Goal: Information Seeking & Learning: Learn about a topic

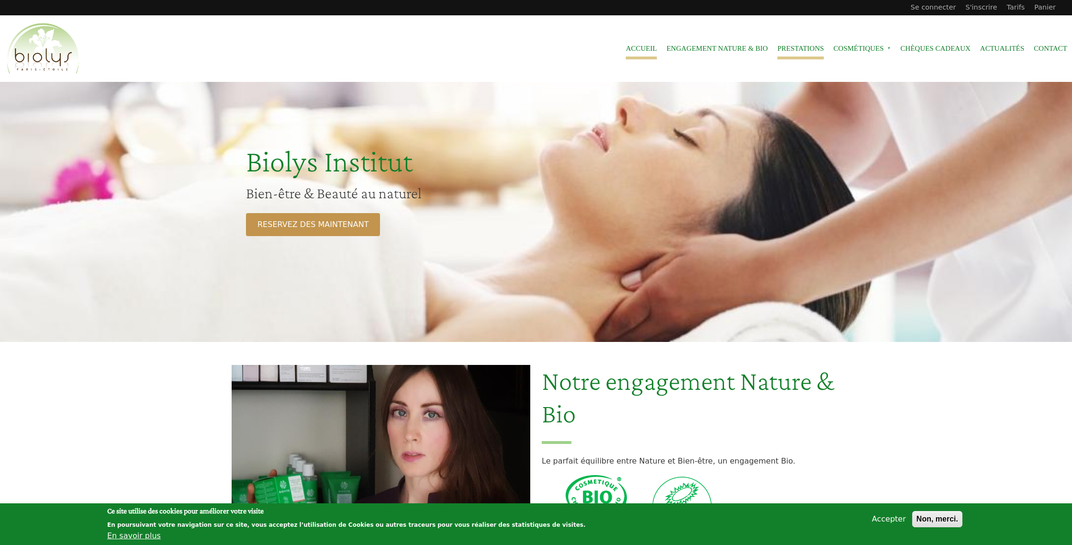
scroll to position [1, 0]
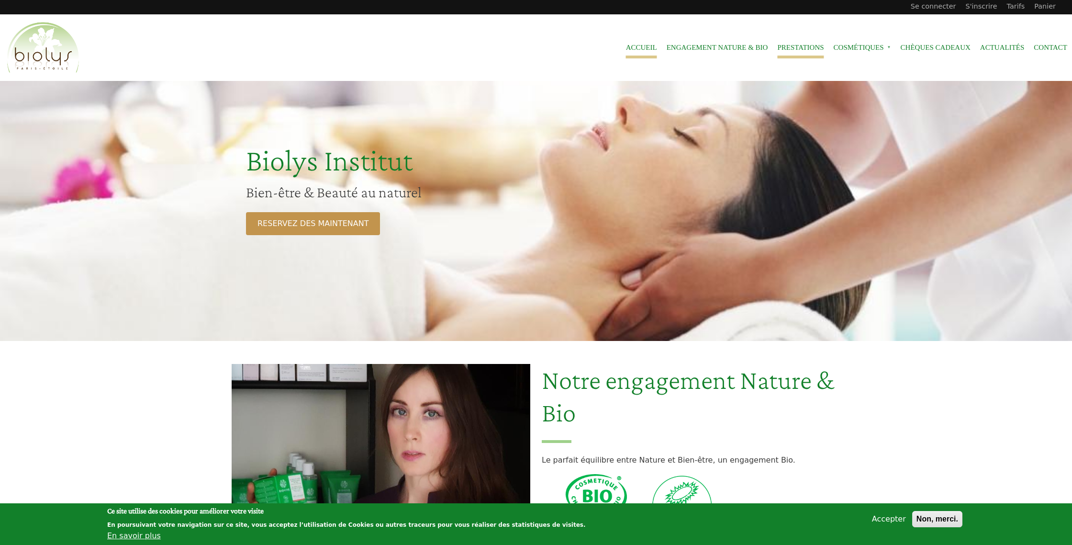
click at [795, 42] on link "Prestations" at bounding box center [800, 48] width 46 height 22
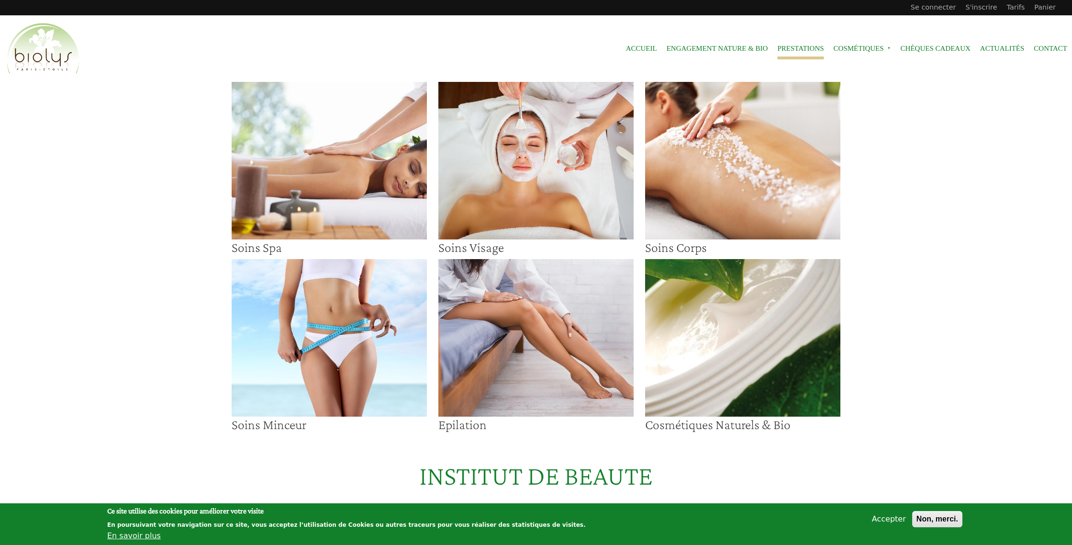
click at [506, 161] on img at bounding box center [535, 160] width 195 height 157
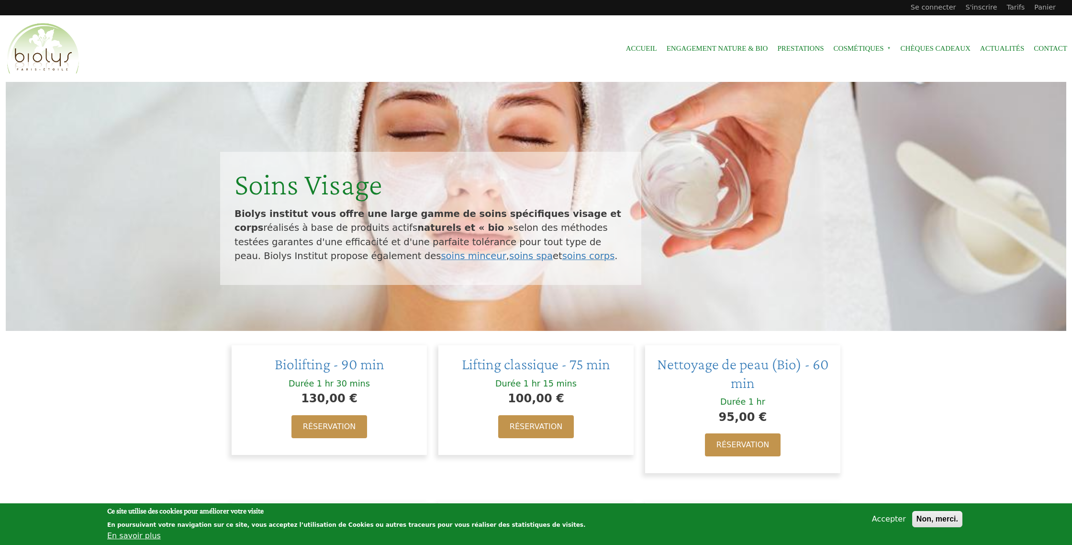
click at [38, 57] on img "Entête du site" at bounding box center [43, 49] width 77 height 55
